Goal: Information Seeking & Learning: Check status

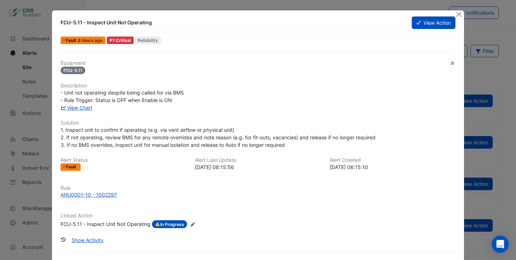
drag, startPoint x: 123, startPoint y: 88, endPoint x: 143, endPoint y: 88, distance: 19.7
click at [143, 88] on h6 "Description" at bounding box center [258, 86] width 395 height 6
click at [89, 106] on link "View Chart" at bounding box center [77, 108] width 32 height 6
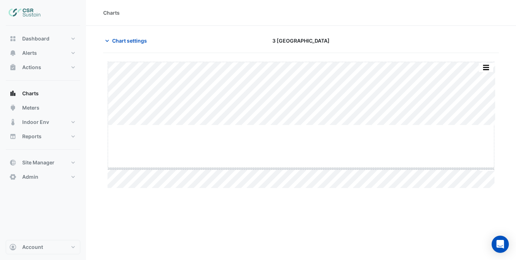
drag, startPoint x: 299, startPoint y: 125, endPoint x: 299, endPoint y: 169, distance: 43.4
